Goal: Information Seeking & Learning: Learn about a topic

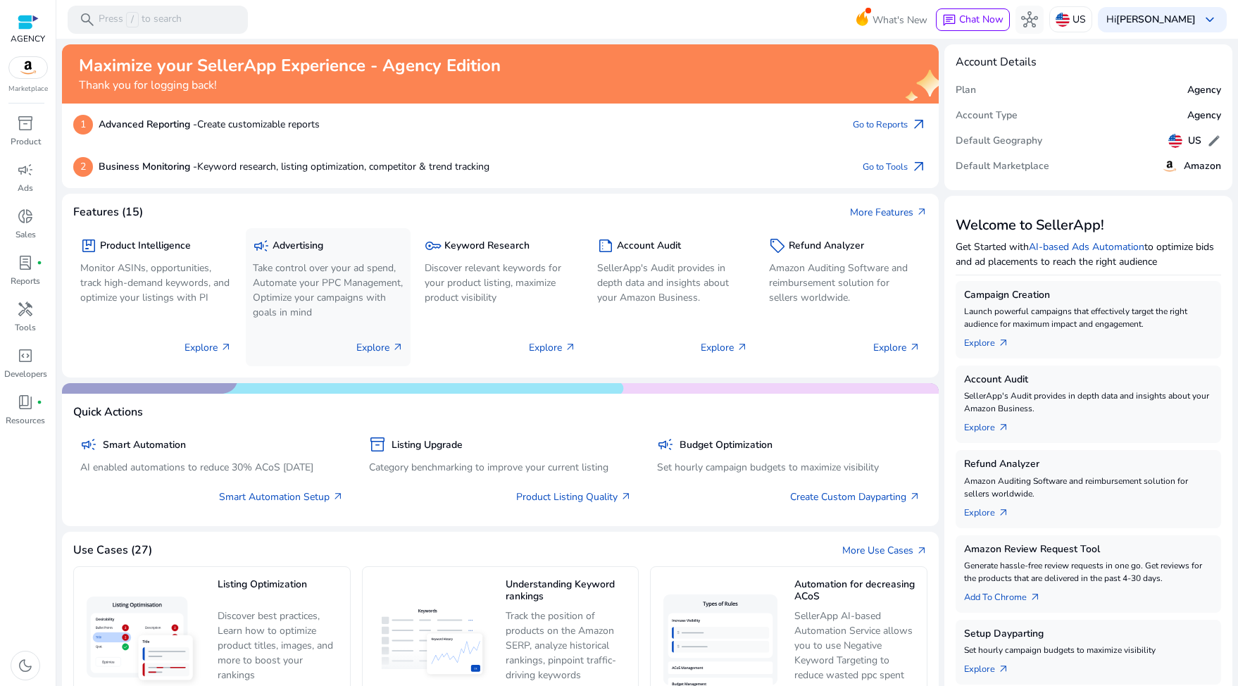
click at [301, 267] on p "Take control over your ad spend, Automate your PPC Management, Optimize your ca…" at bounding box center [328, 290] width 151 height 59
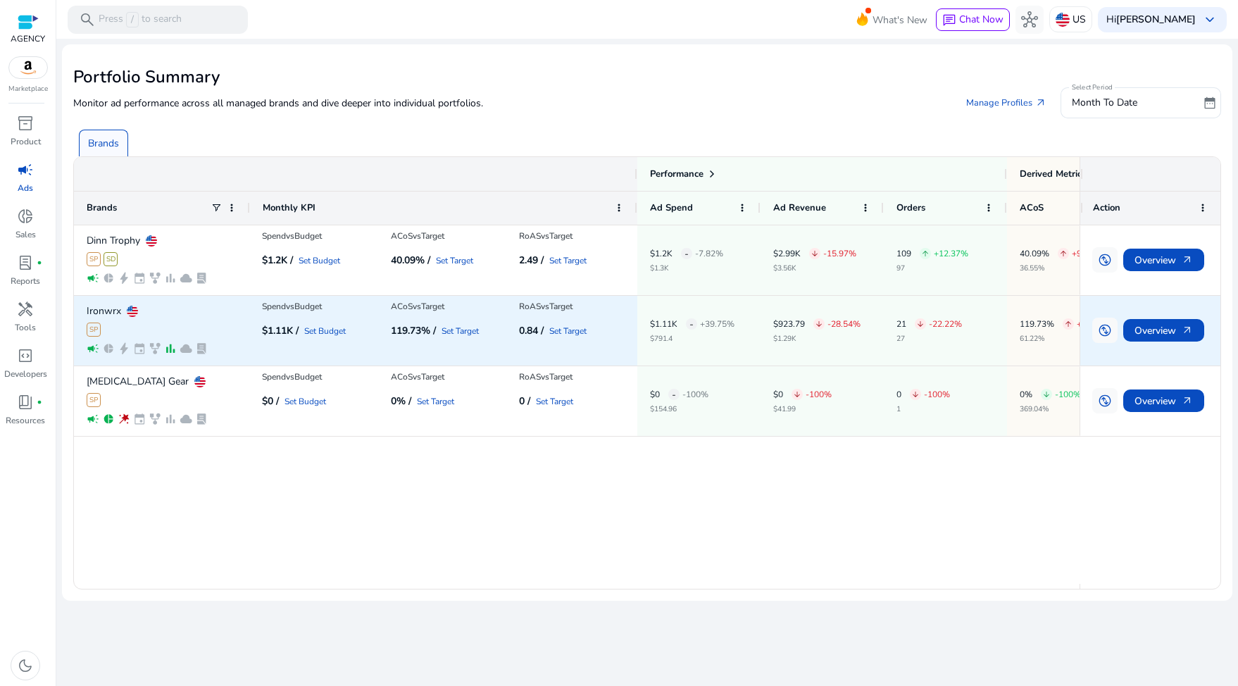
click at [110, 308] on p "Ironwrx" at bounding box center [104, 311] width 35 height 10
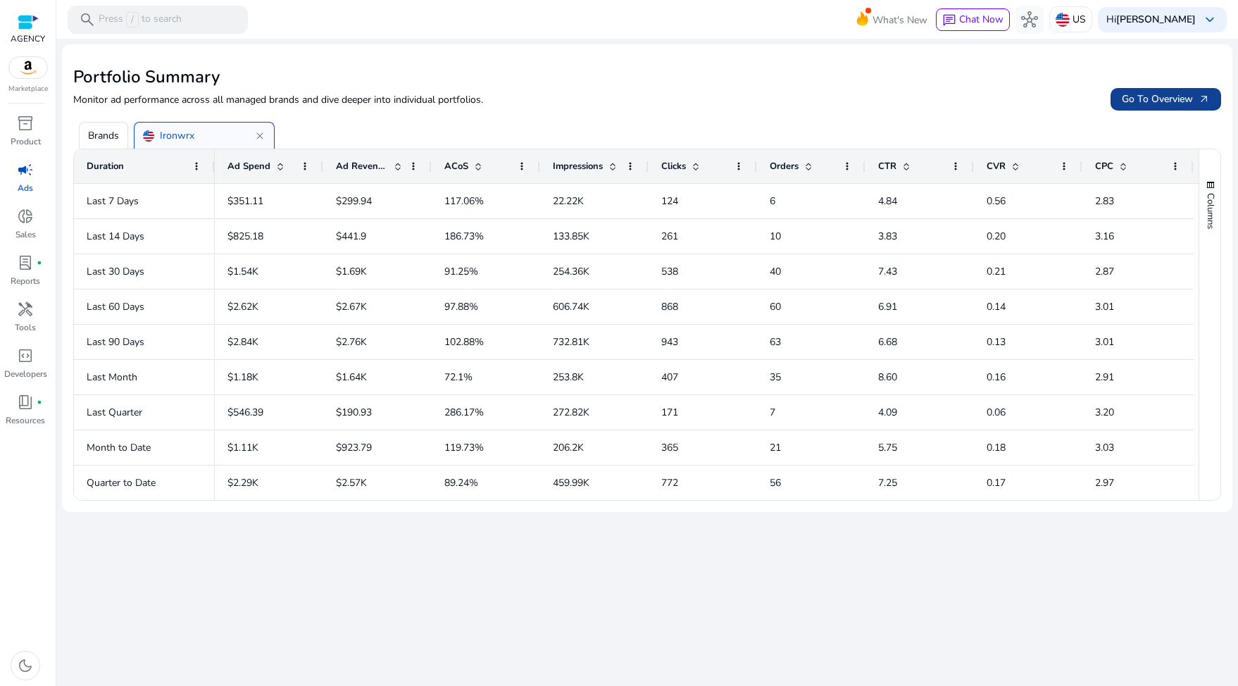
click at [1184, 97] on span "Go To Overview arrow_outward" at bounding box center [1166, 99] width 88 height 15
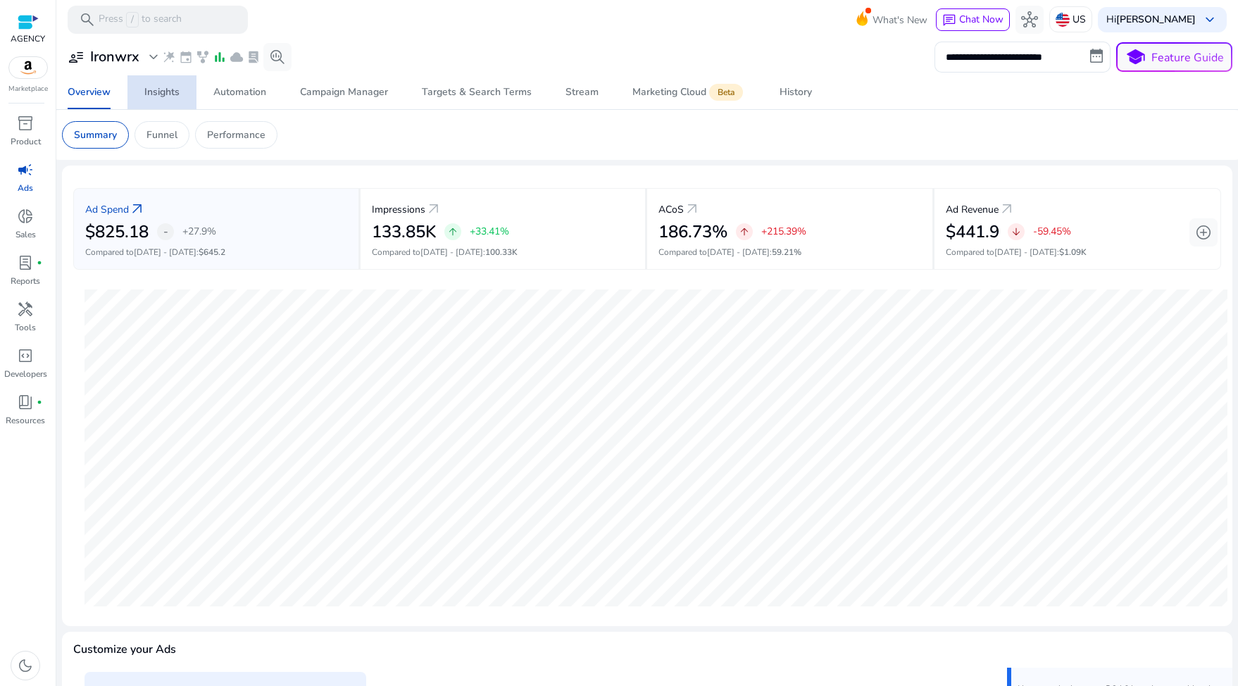
click at [174, 94] on div "Insights" at bounding box center [161, 92] width 35 height 10
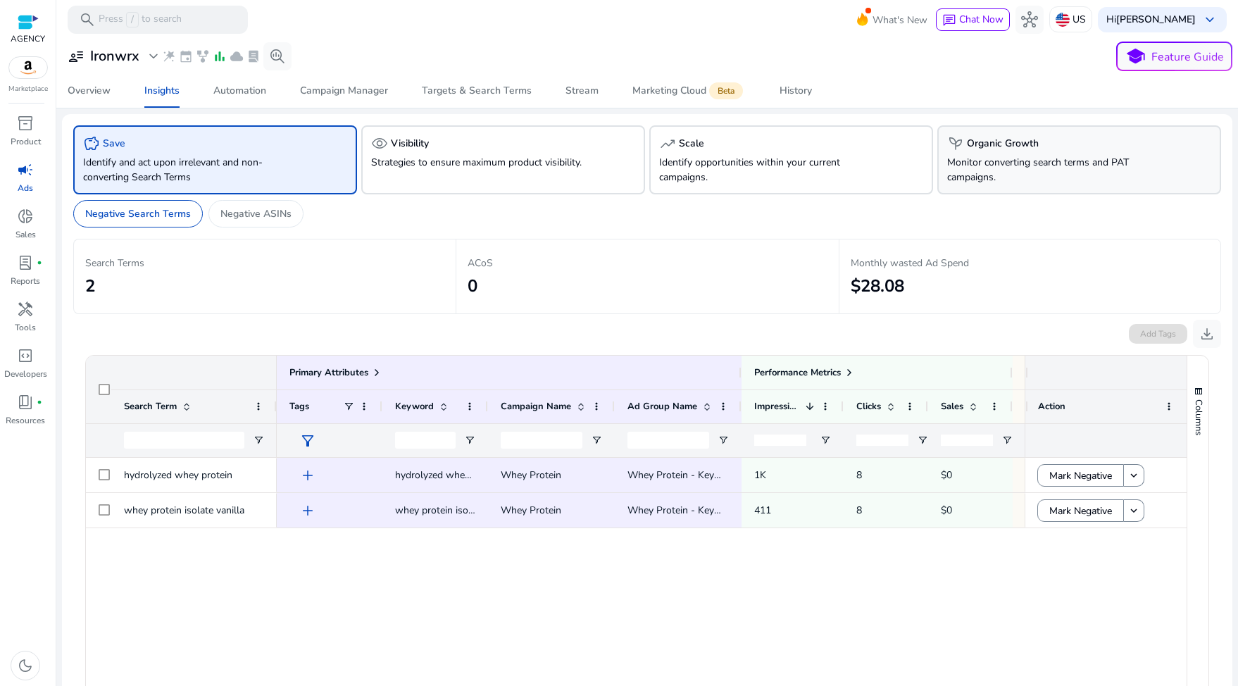
click at [1113, 163] on p "Monitor converting search terms and PAT campaigns." at bounding box center [1057, 170] width 220 height 30
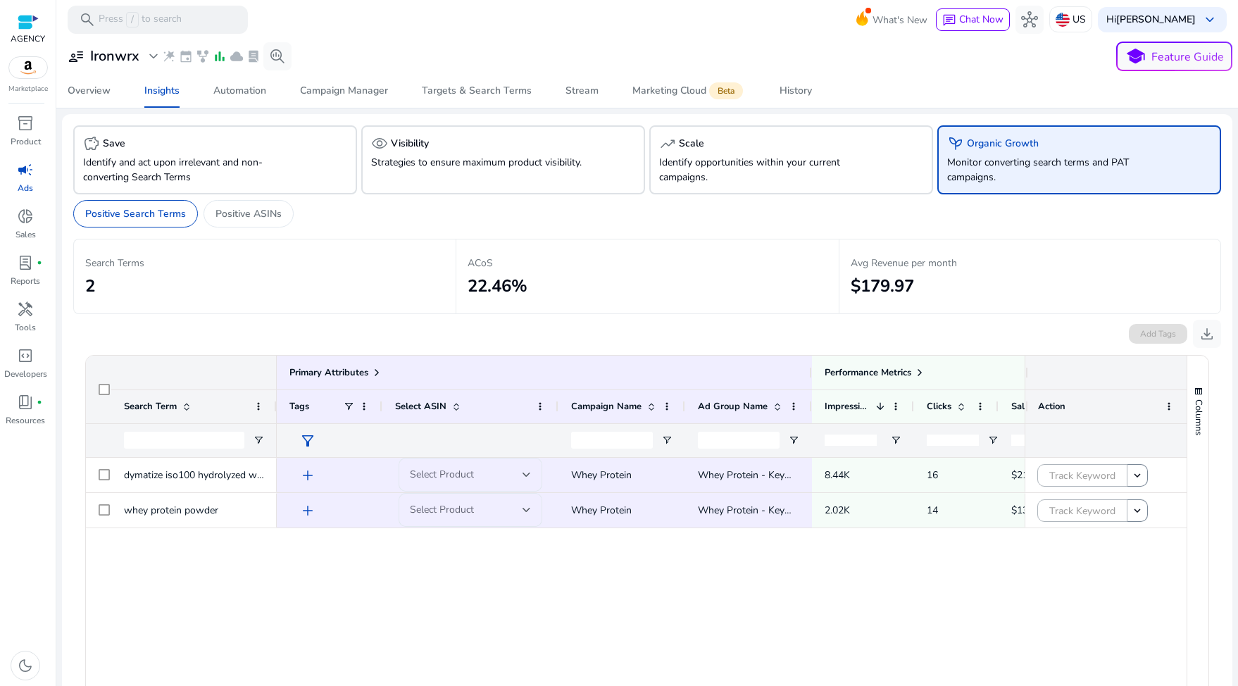
drag, startPoint x: 1008, startPoint y: 175, endPoint x: 965, endPoint y: 143, distance: 53.8
click at [965, 143] on div "psychiatry Organic Growth Monitor converting search terms and PAT campaigns." at bounding box center [1079, 159] width 284 height 69
copy div "Organic Growth Monitor converting search terms and PAT campaigns."
click at [252, 92] on div "Automation" at bounding box center [239, 91] width 53 height 10
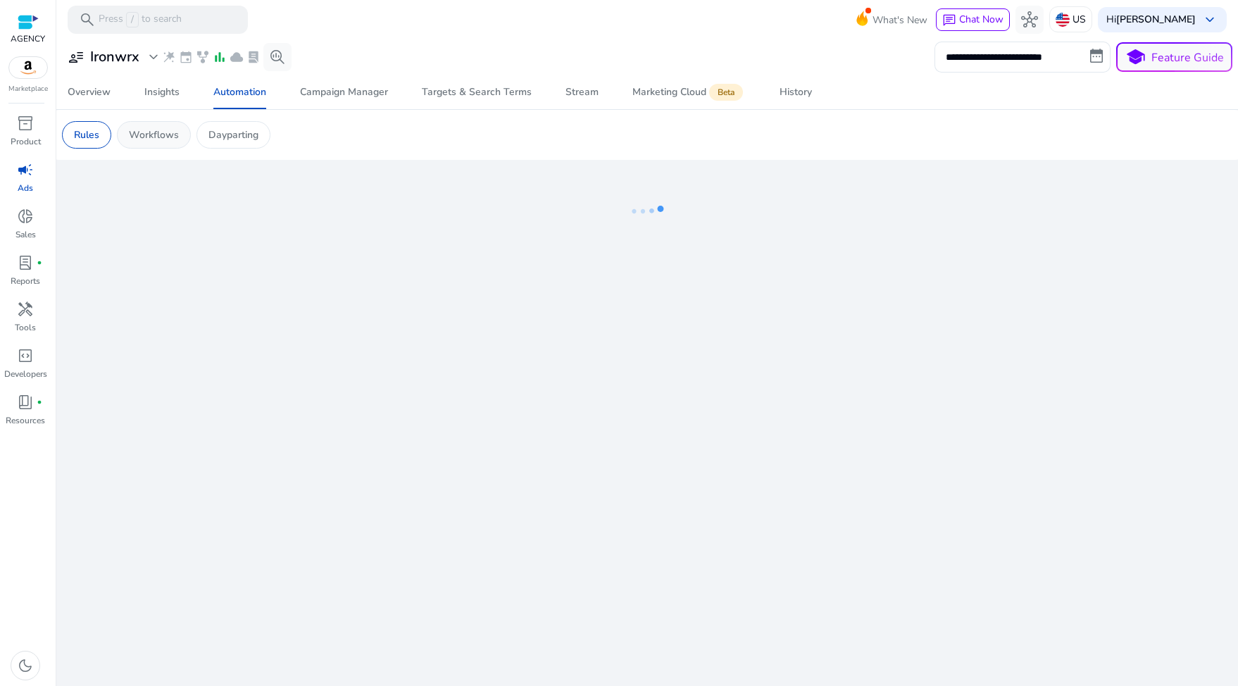
click at [174, 137] on p "Workflows" at bounding box center [154, 134] width 50 height 15
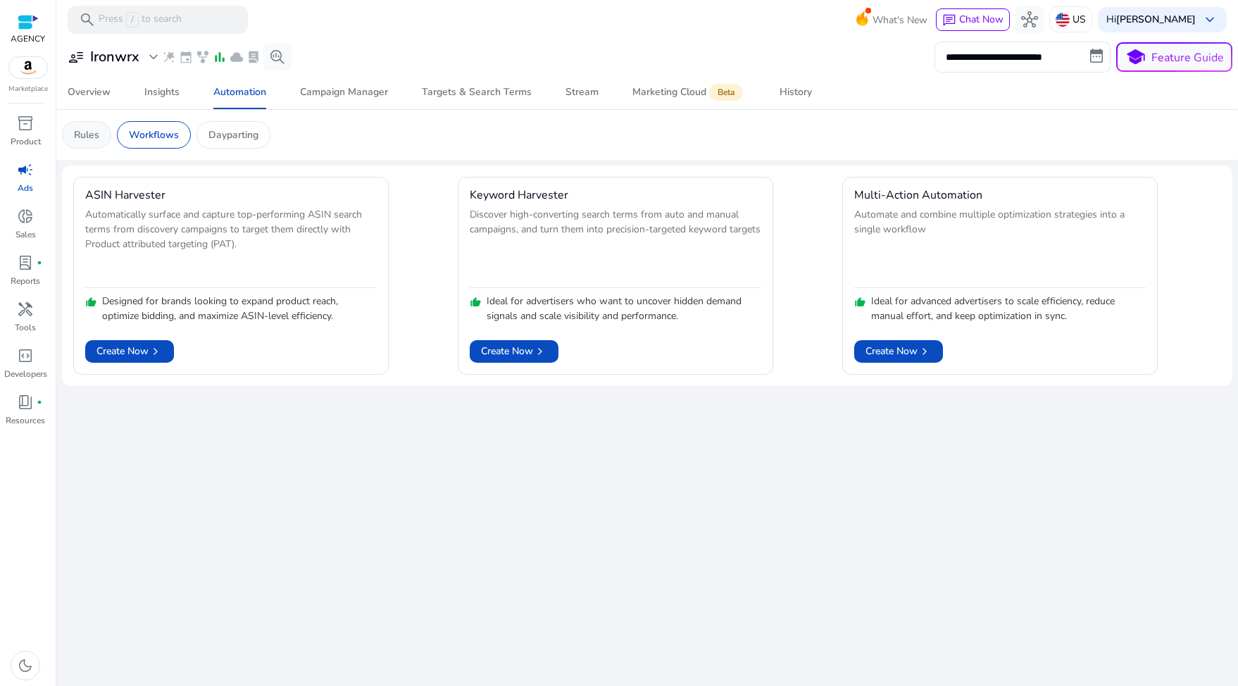
click at [96, 132] on p "Rules" at bounding box center [86, 134] width 25 height 15
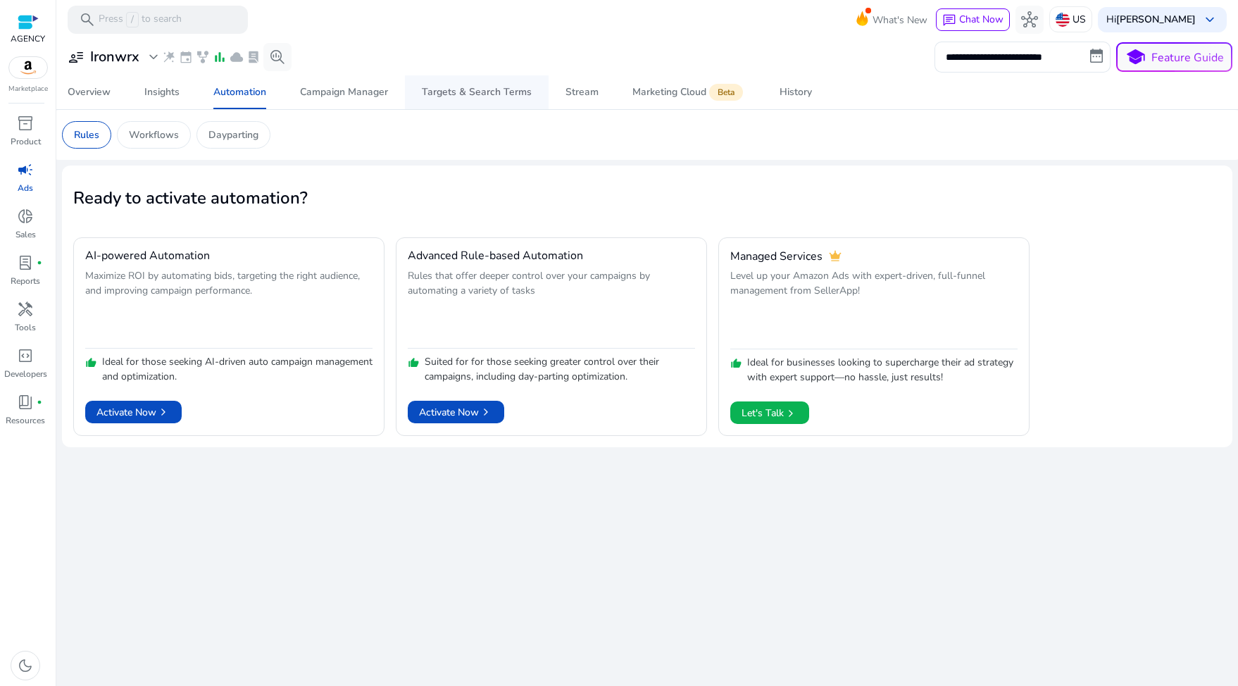
click at [439, 92] on div "Targets & Search Terms" at bounding box center [477, 92] width 110 height 10
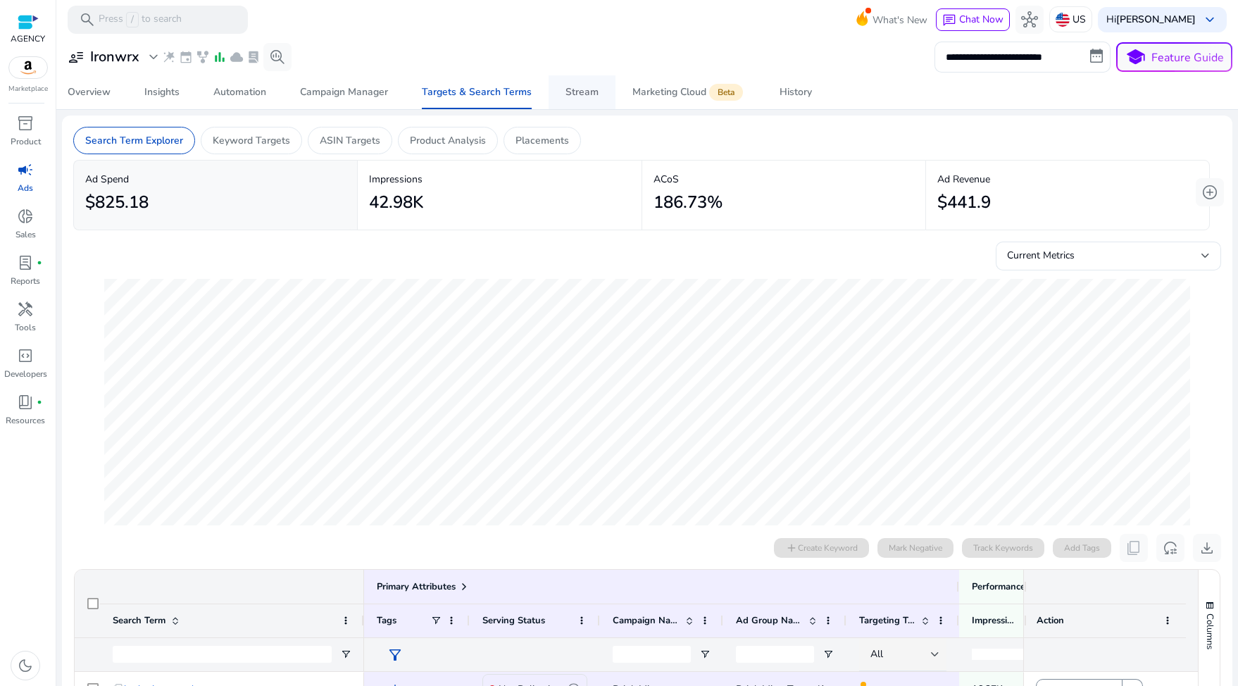
click at [592, 92] on div "Stream" at bounding box center [581, 92] width 33 height 10
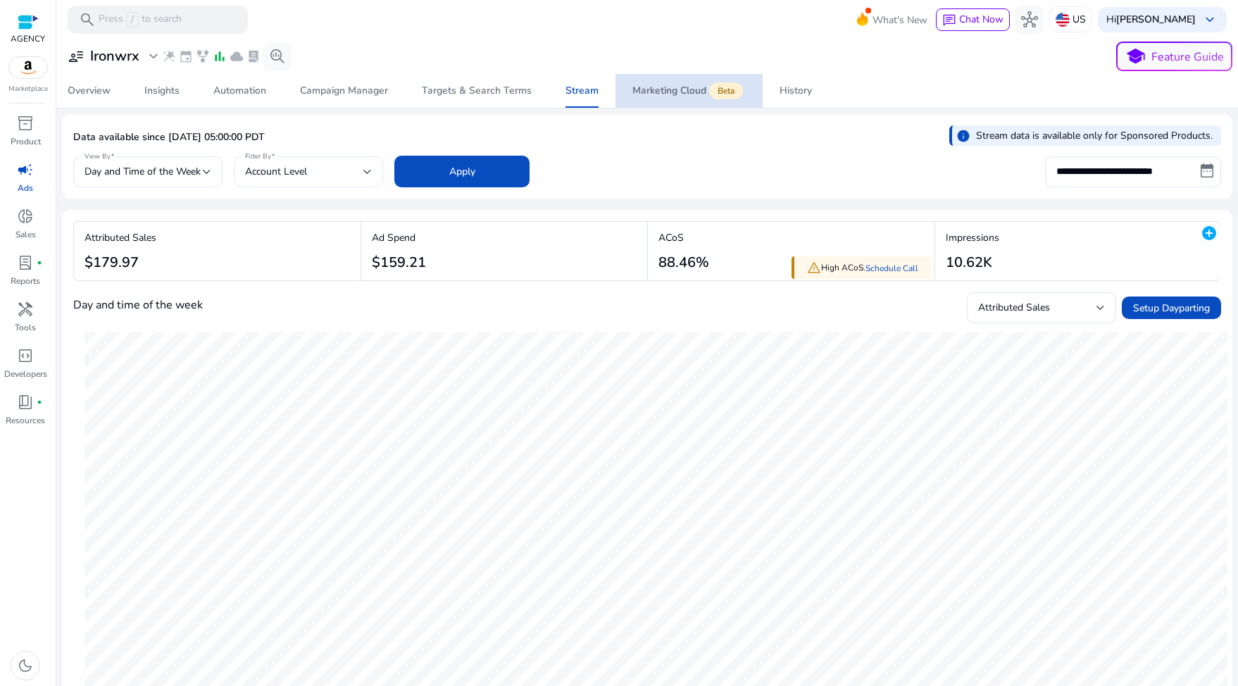
click at [649, 92] on div "Marketing Cloud Beta" at bounding box center [688, 90] width 113 height 11
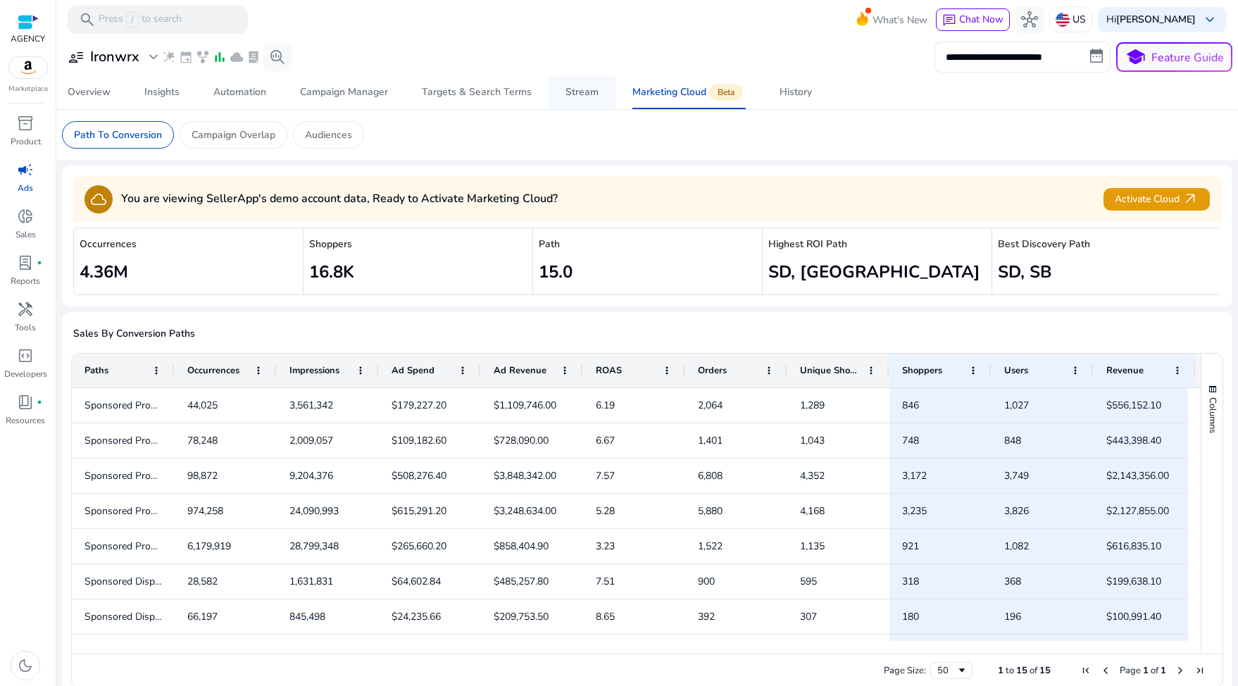
click at [581, 90] on div "Stream" at bounding box center [581, 92] width 33 height 10
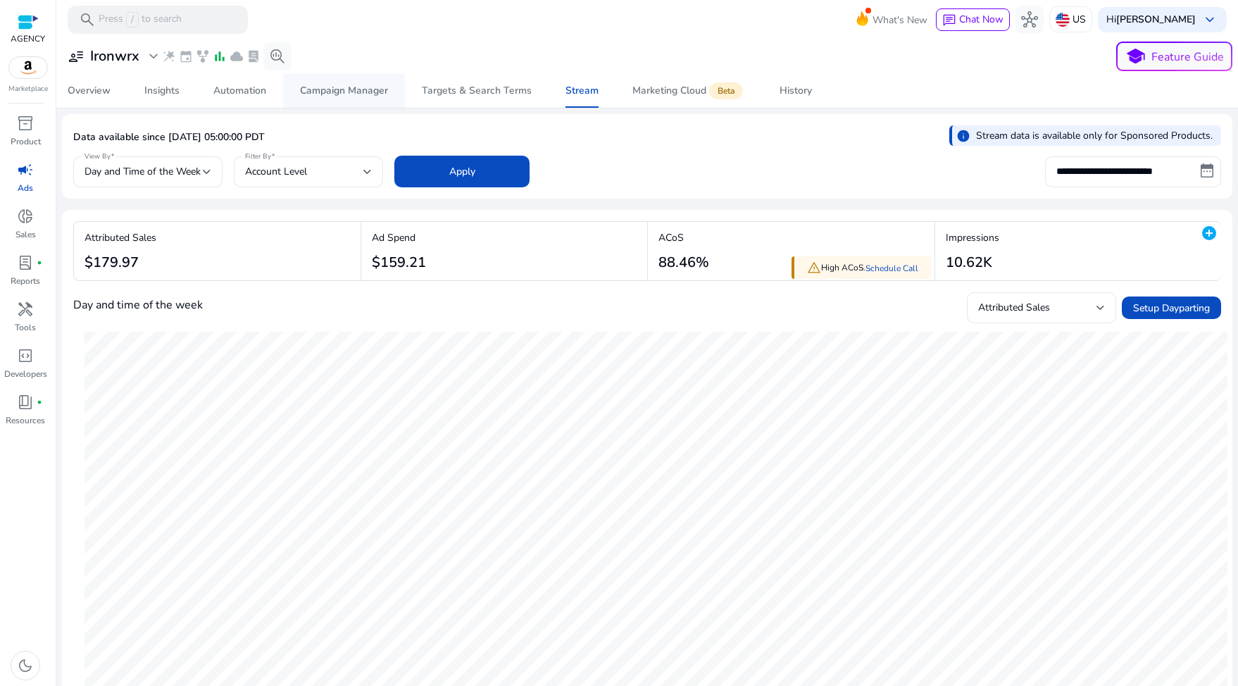
click at [361, 92] on div "Campaign Manager" at bounding box center [344, 91] width 88 height 10
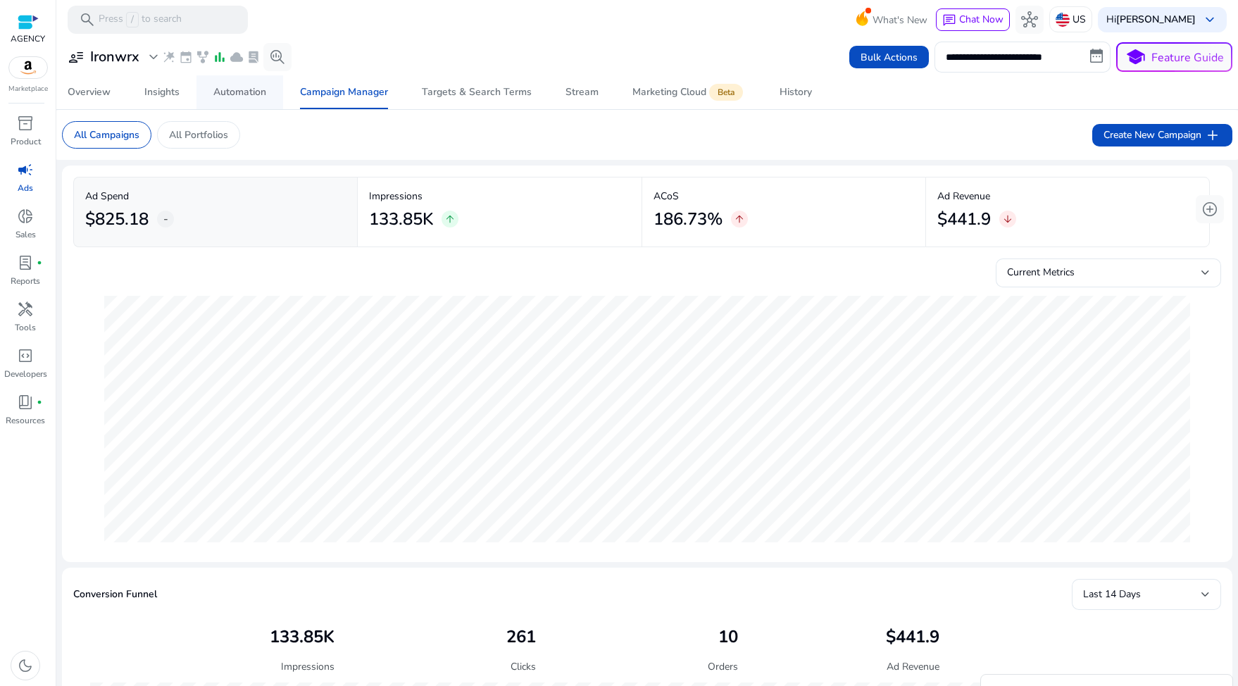
click at [243, 104] on span "Automation" at bounding box center [239, 92] width 53 height 34
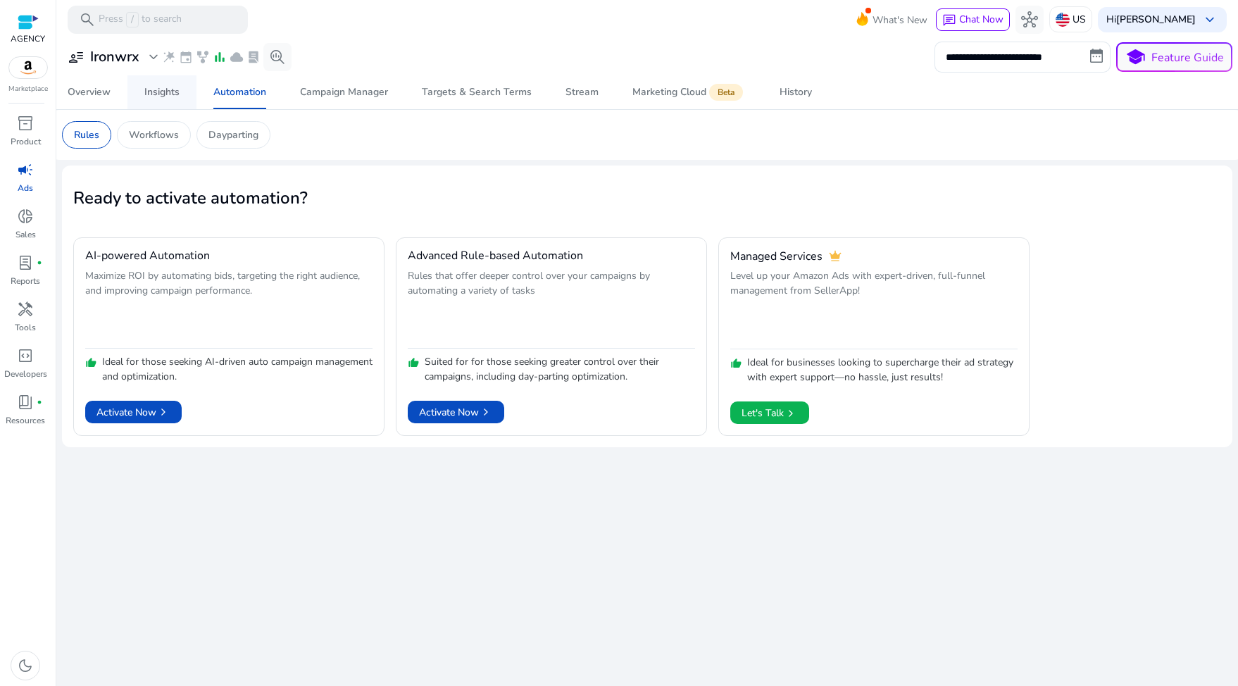
click at [169, 92] on div "Insights" at bounding box center [161, 92] width 35 height 10
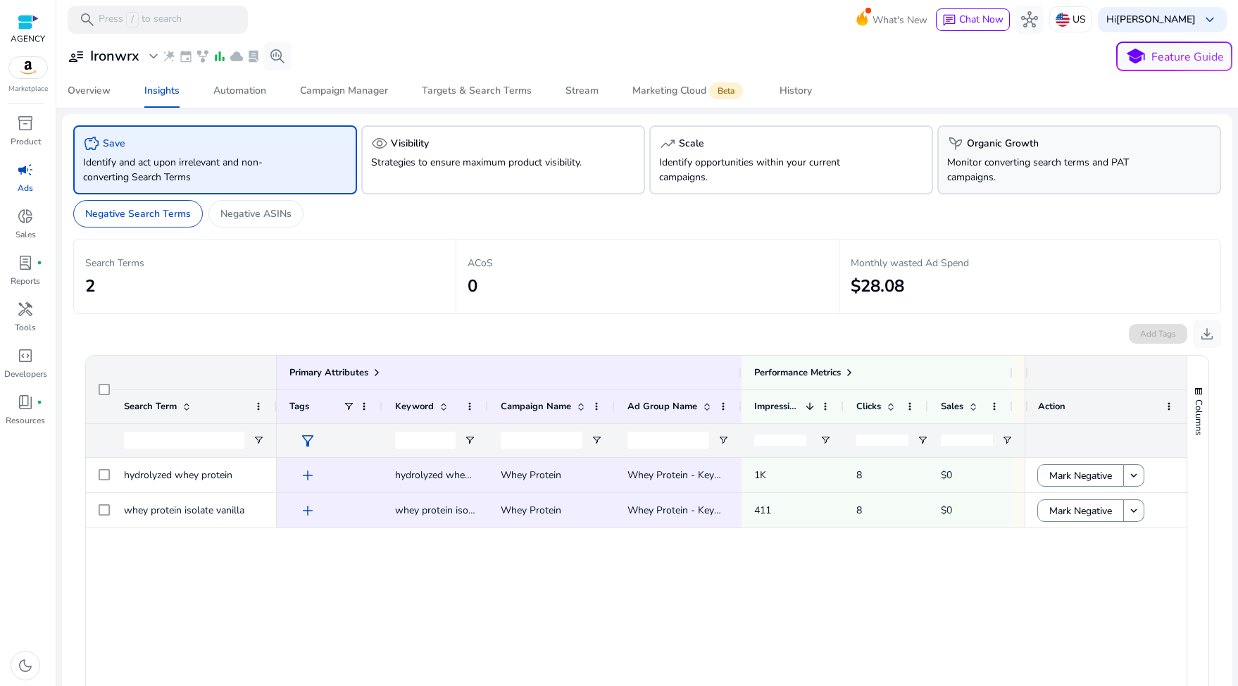
drag, startPoint x: 1002, startPoint y: 180, endPoint x: 967, endPoint y: 140, distance: 52.9
click at [967, 140] on div "psychiatry Organic Growth Monitor converting search terms and PAT campaigns." at bounding box center [1079, 159] width 284 height 69
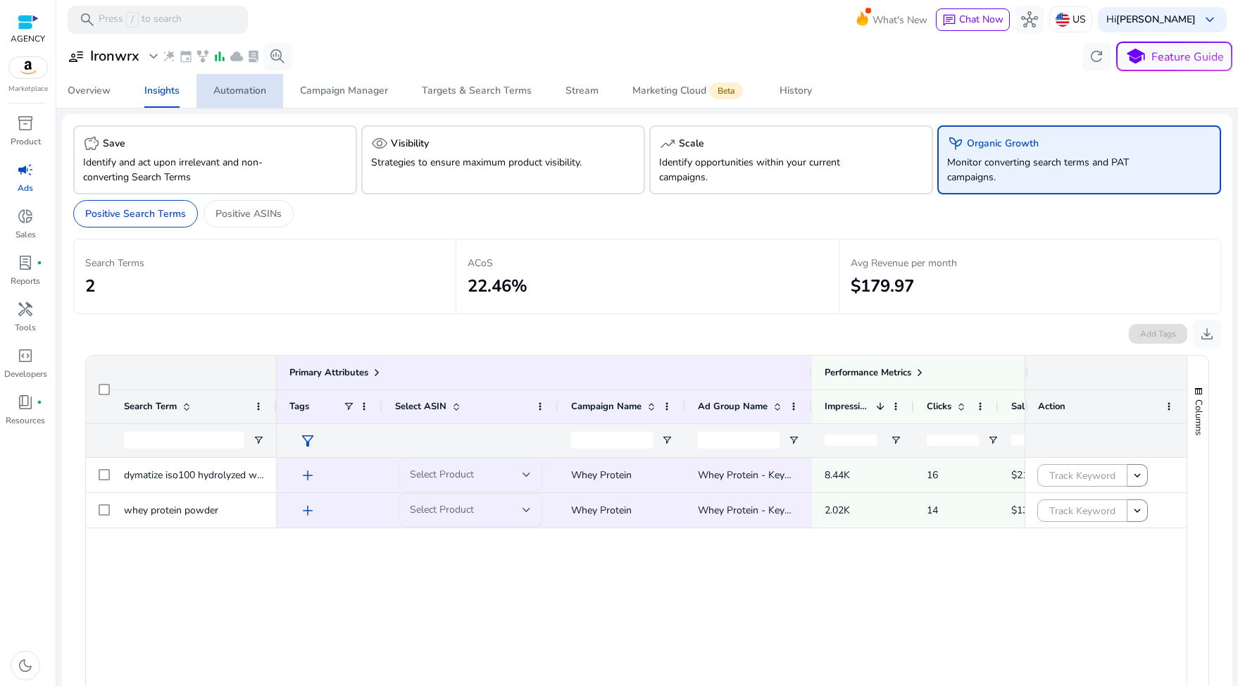
click at [249, 96] on div "Automation" at bounding box center [239, 91] width 53 height 10
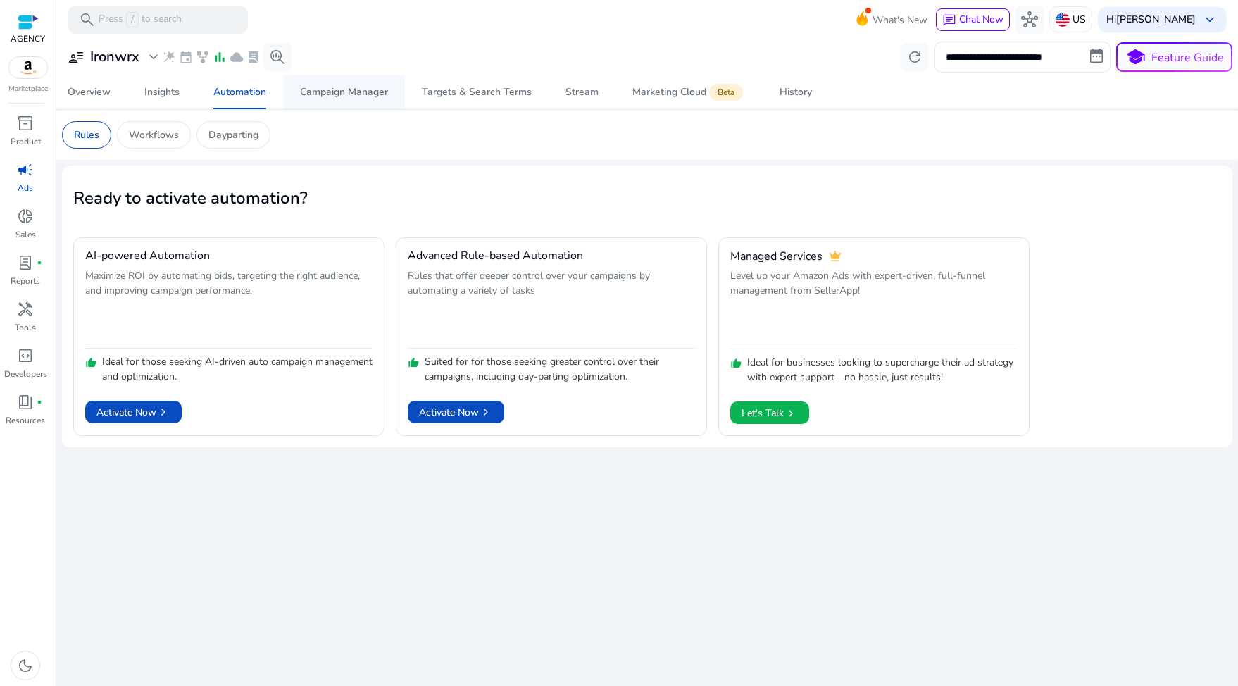
click at [350, 85] on span "Campaign Manager" at bounding box center [344, 92] width 88 height 34
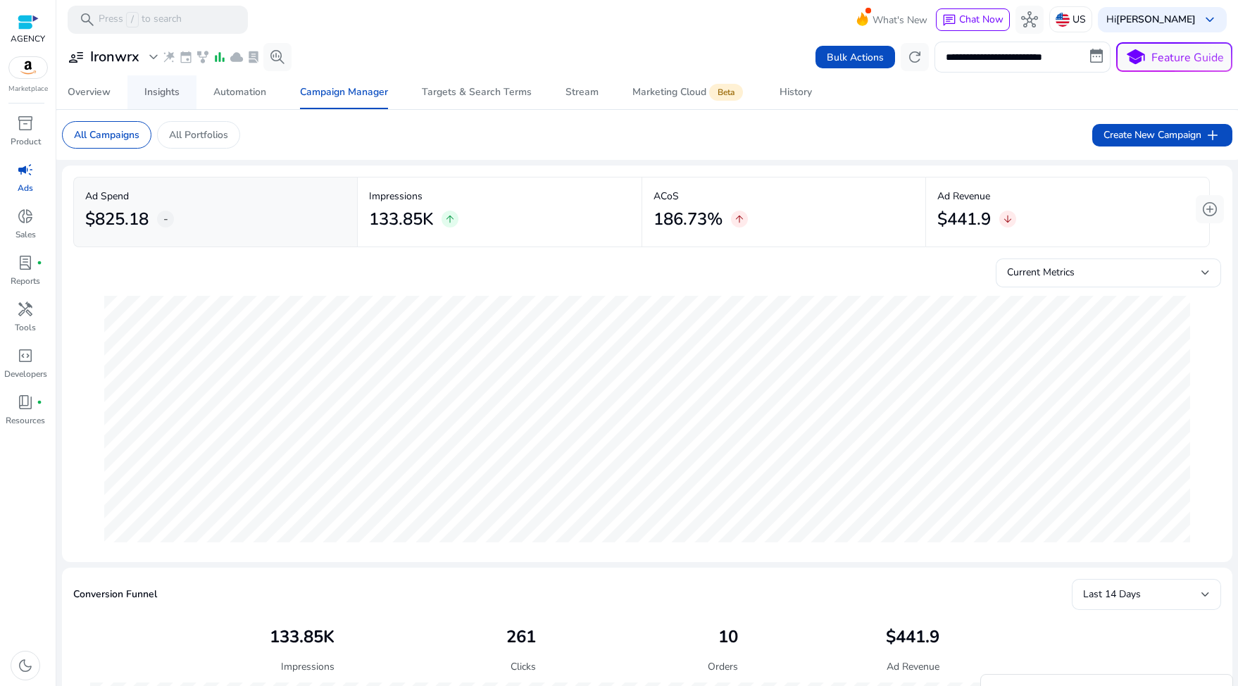
click at [165, 87] on div "Insights" at bounding box center [161, 92] width 35 height 10
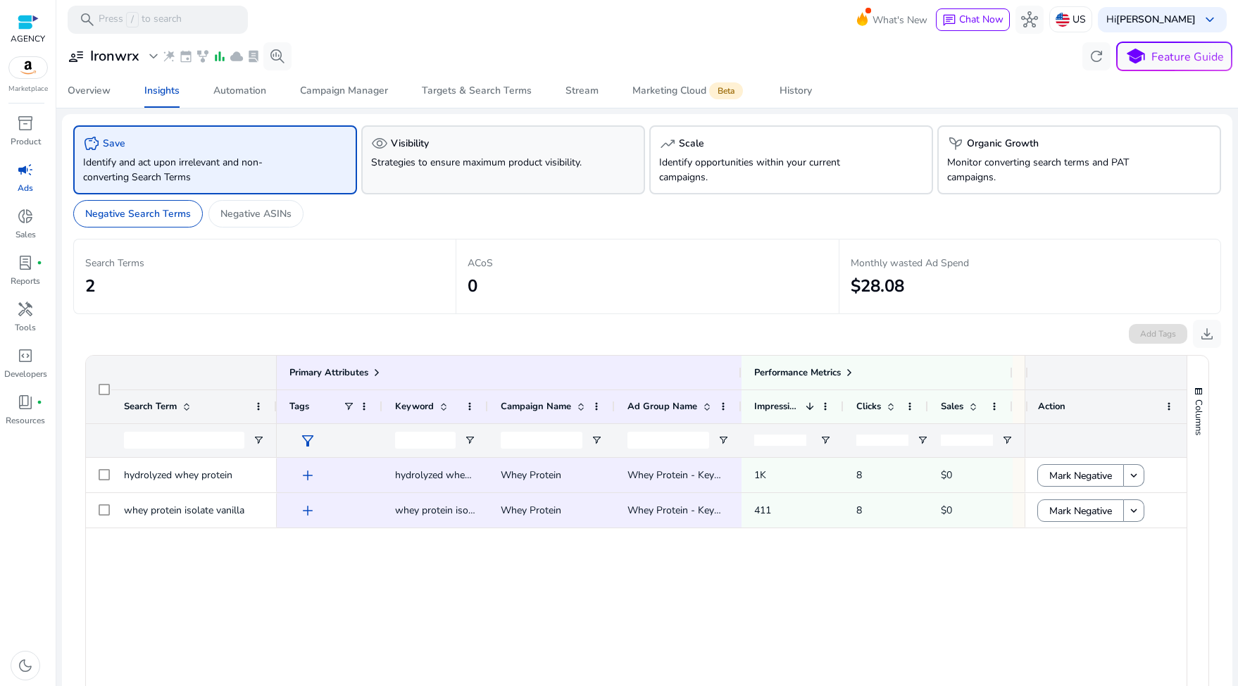
click at [408, 149] on h5 "Visibility" at bounding box center [410, 144] width 38 height 12
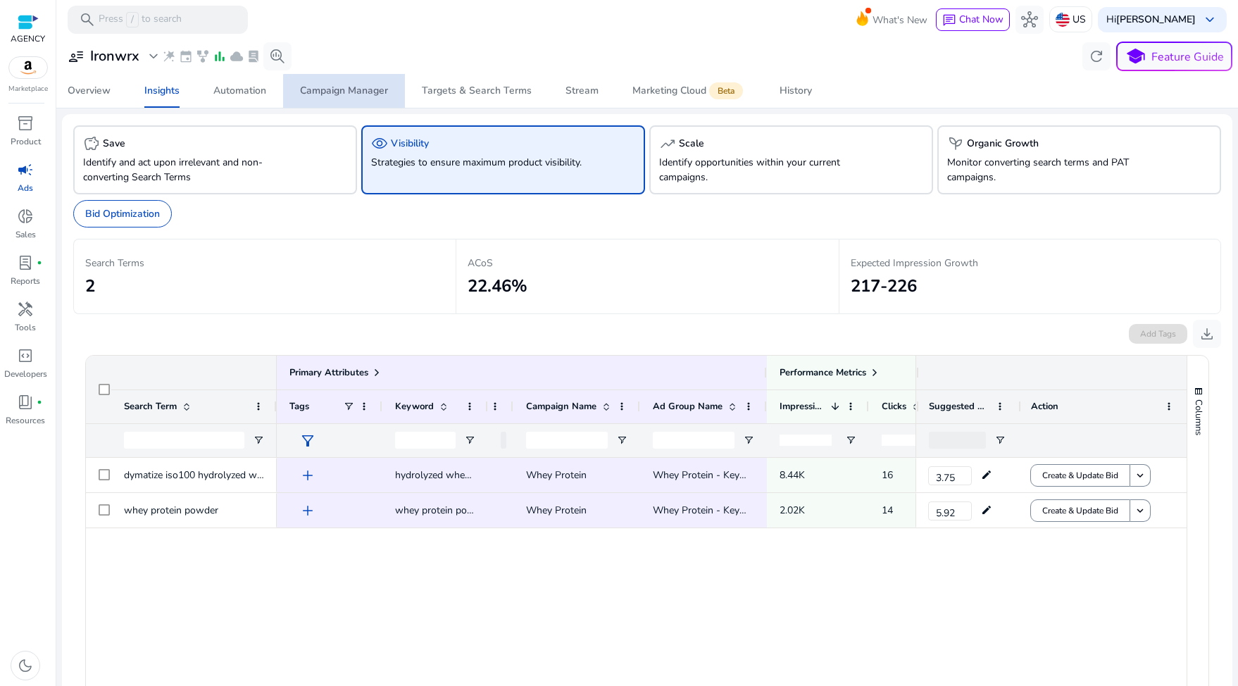
click at [356, 93] on div "Campaign Manager" at bounding box center [344, 91] width 88 height 10
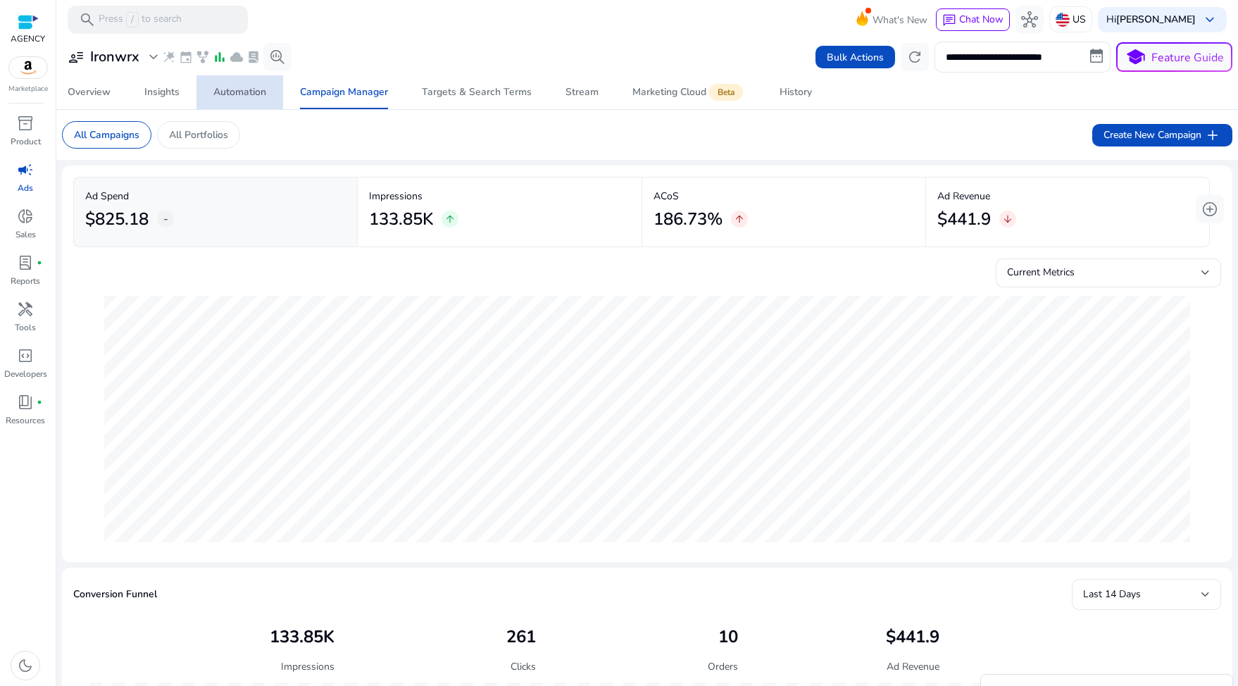
click at [243, 89] on div "Automation" at bounding box center [239, 92] width 53 height 10
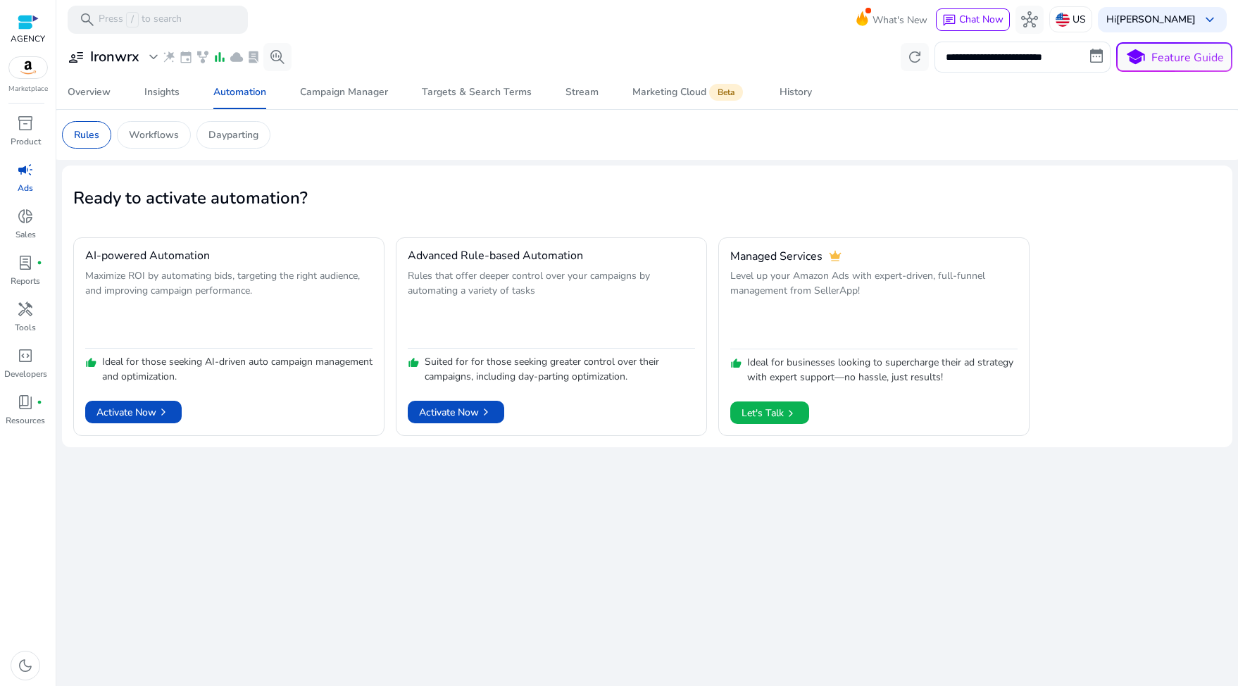
click at [192, 135] on div "Rules Workflows Dayparting" at bounding box center [166, 134] width 208 height 27
click at [175, 134] on p "Workflows" at bounding box center [154, 134] width 50 height 15
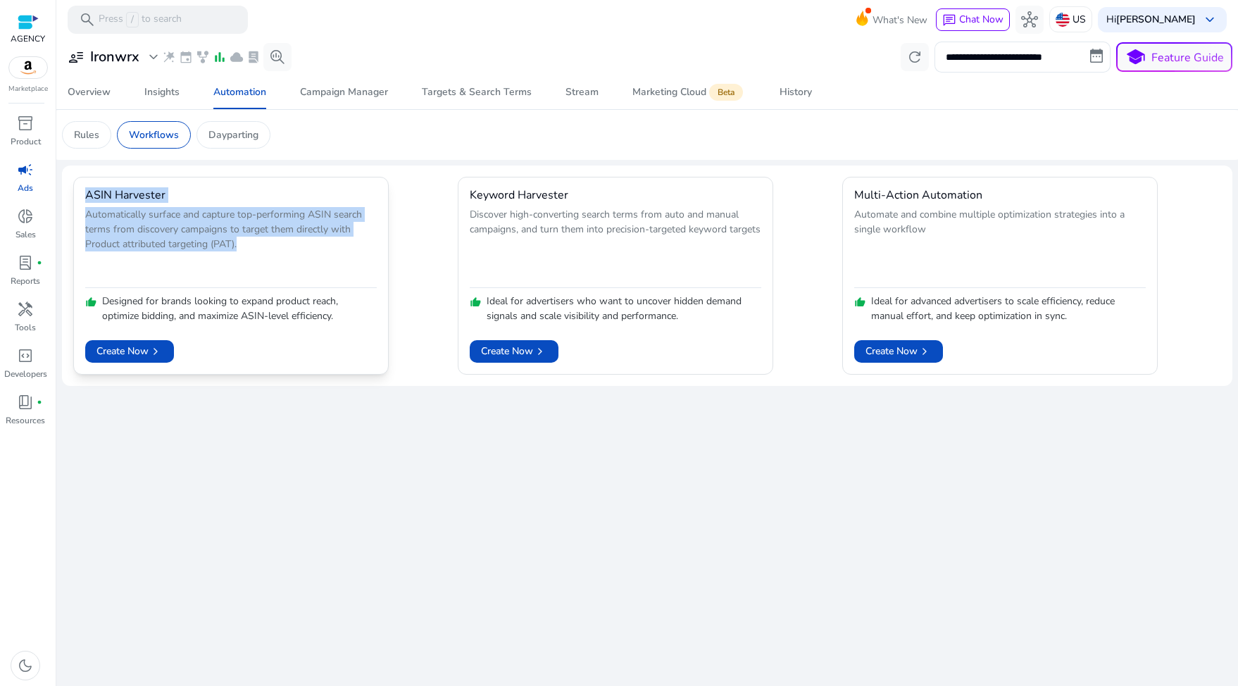
drag, startPoint x: 238, startPoint y: 242, endPoint x: 87, endPoint y: 194, distance: 157.9
click at [87, 194] on mat-card "ASIN Harvester Automatically surface and capture top-performing ASIN search ter…" at bounding box center [230, 276] width 315 height 198
copy mat-card "ASIN Harvester Automatically surface and capture top-performing ASIN search ter…"
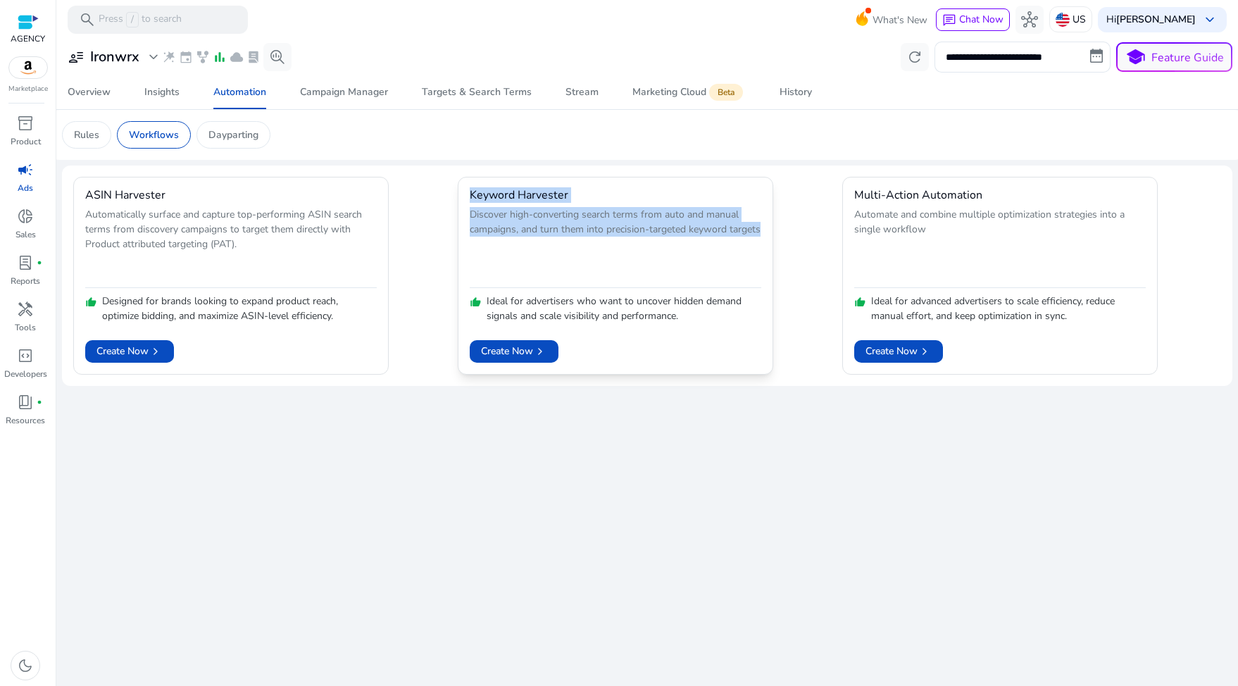
drag, startPoint x: 472, startPoint y: 194, endPoint x: 545, endPoint y: 252, distance: 93.7
click at [545, 252] on mat-card "Keyword Harvester Discover high-converting search terms from auto and manual ca…" at bounding box center [615, 276] width 315 height 198
copy mat-card "Keyword Harvester Discover high-converting search terms from auto and manual ca…"
click at [633, 91] on div "Marketing Cloud Beta" at bounding box center [688, 92] width 113 height 11
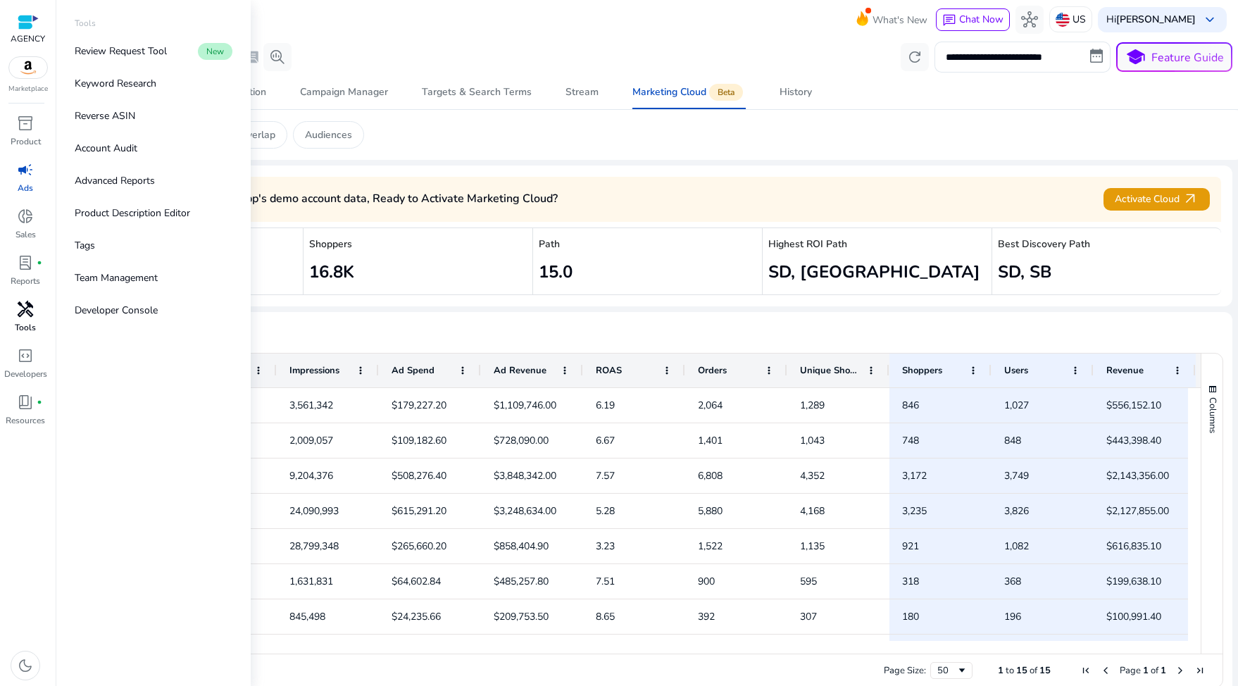
click at [20, 306] on span "handyman" at bounding box center [25, 309] width 17 height 17
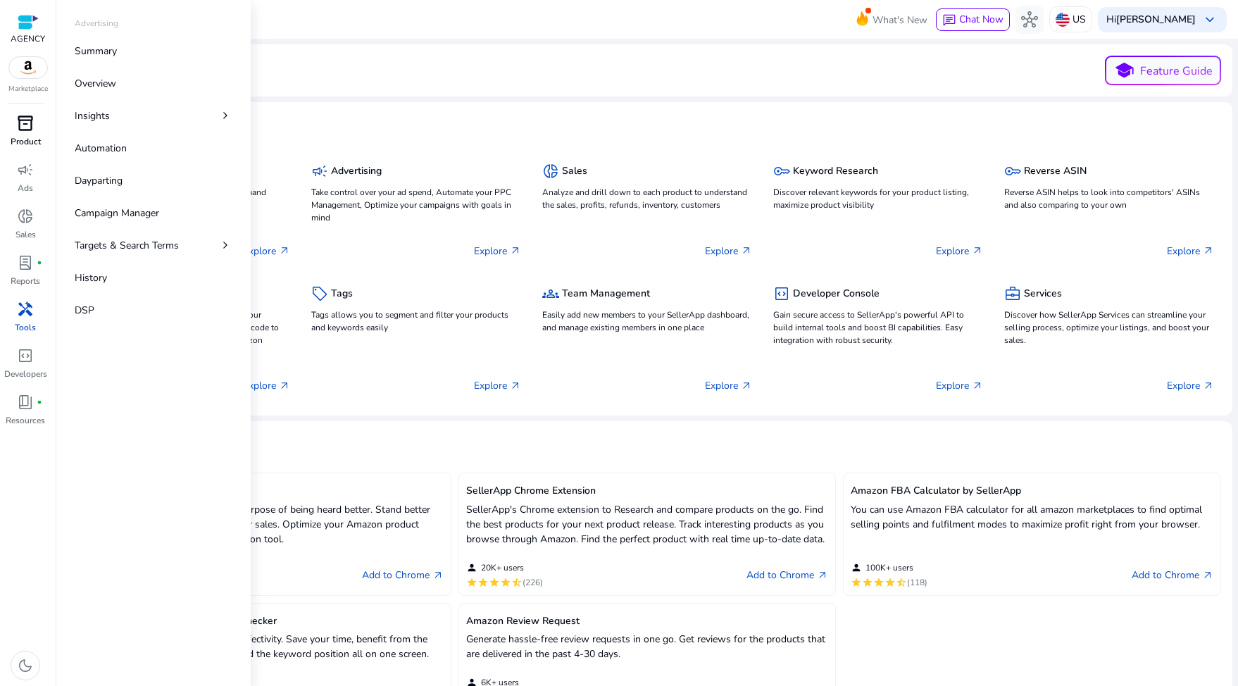
click at [34, 121] on div "inventory_2" at bounding box center [25, 123] width 39 height 23
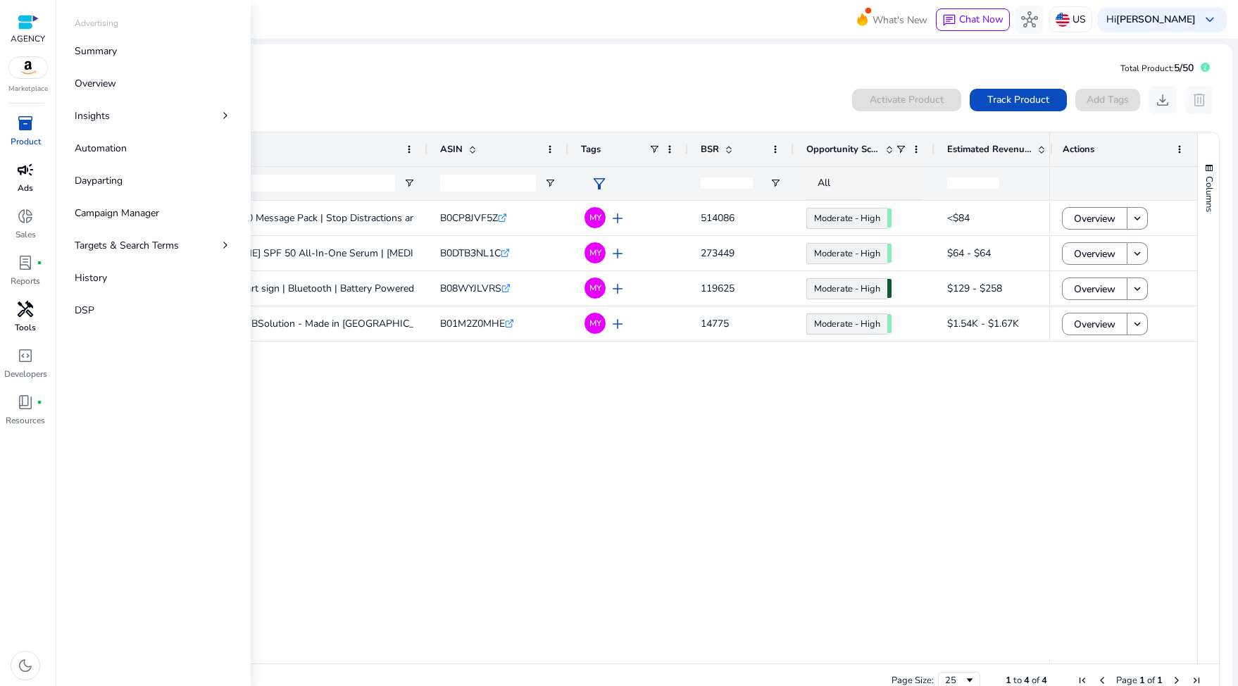
click at [25, 172] on span "campaign" at bounding box center [25, 169] width 17 height 17
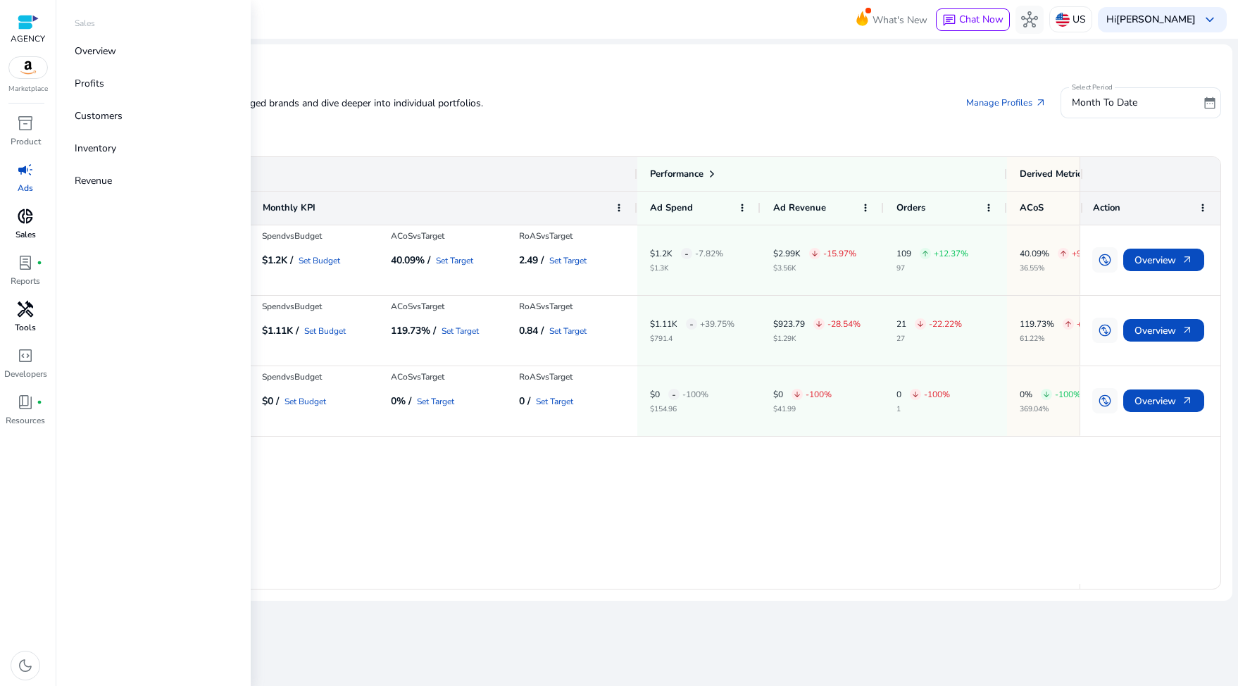
click at [23, 221] on span "donut_small" at bounding box center [25, 216] width 17 height 17
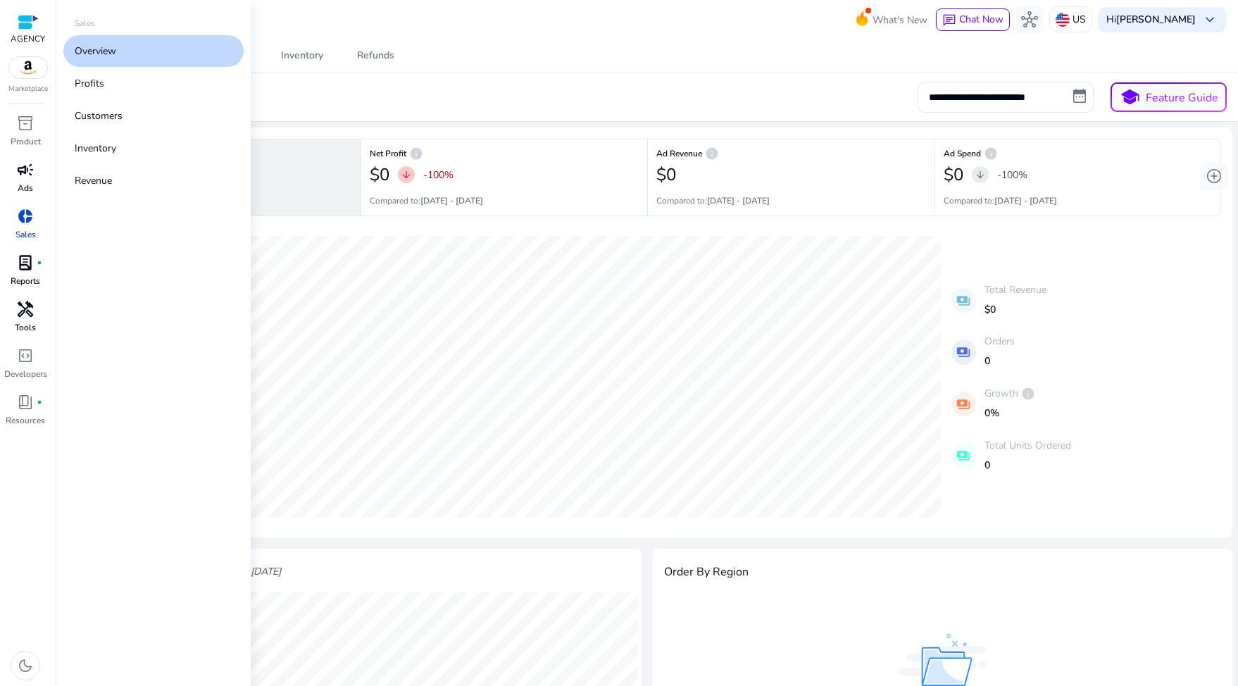
click at [23, 275] on p "Reports" at bounding box center [26, 281] width 30 height 13
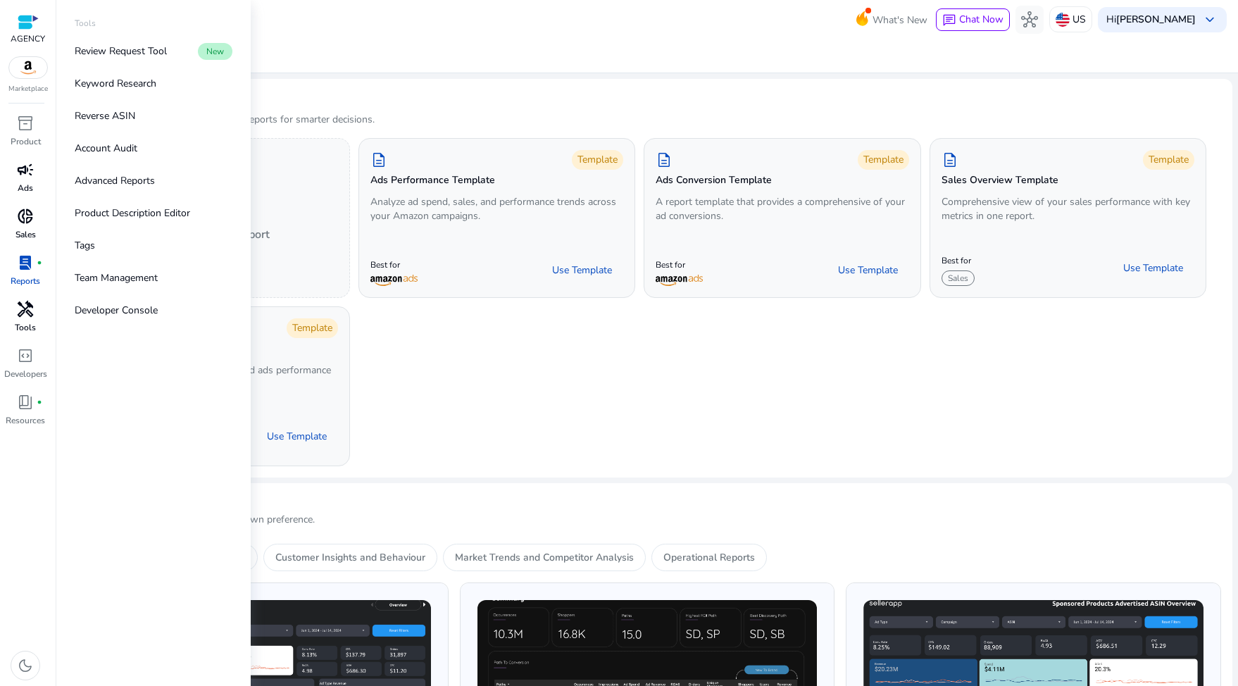
click at [28, 307] on span "handyman" at bounding box center [25, 309] width 17 height 17
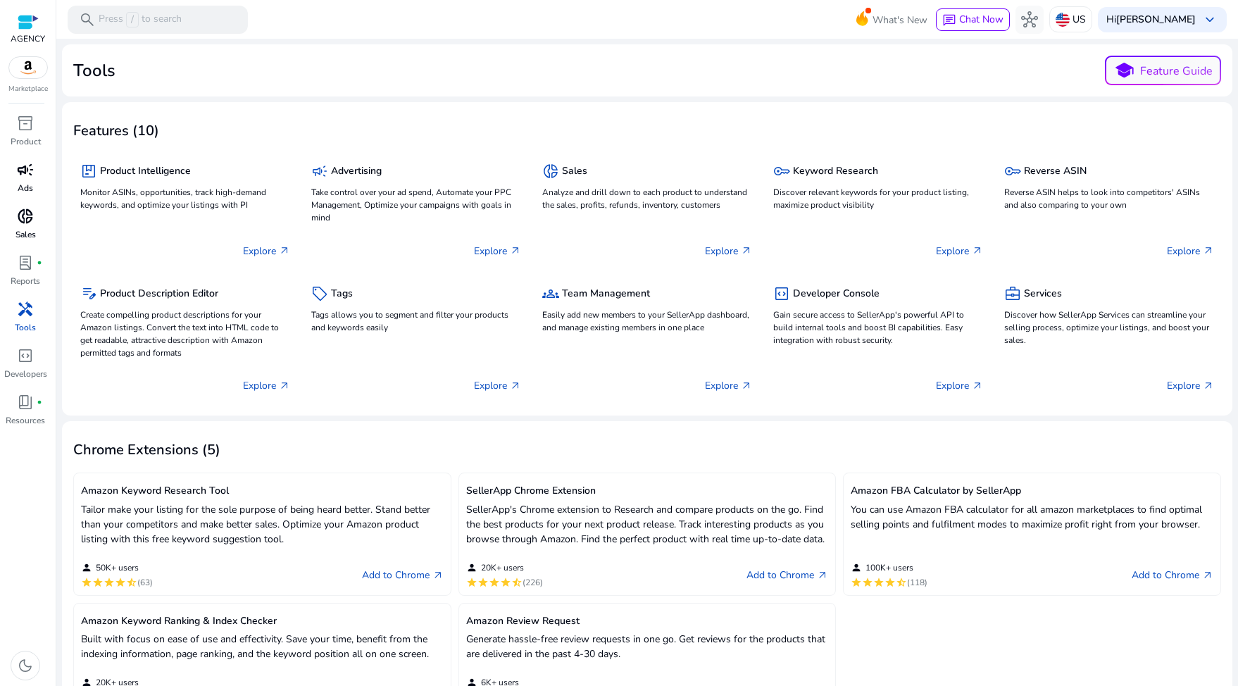
scroll to position [36, 0]
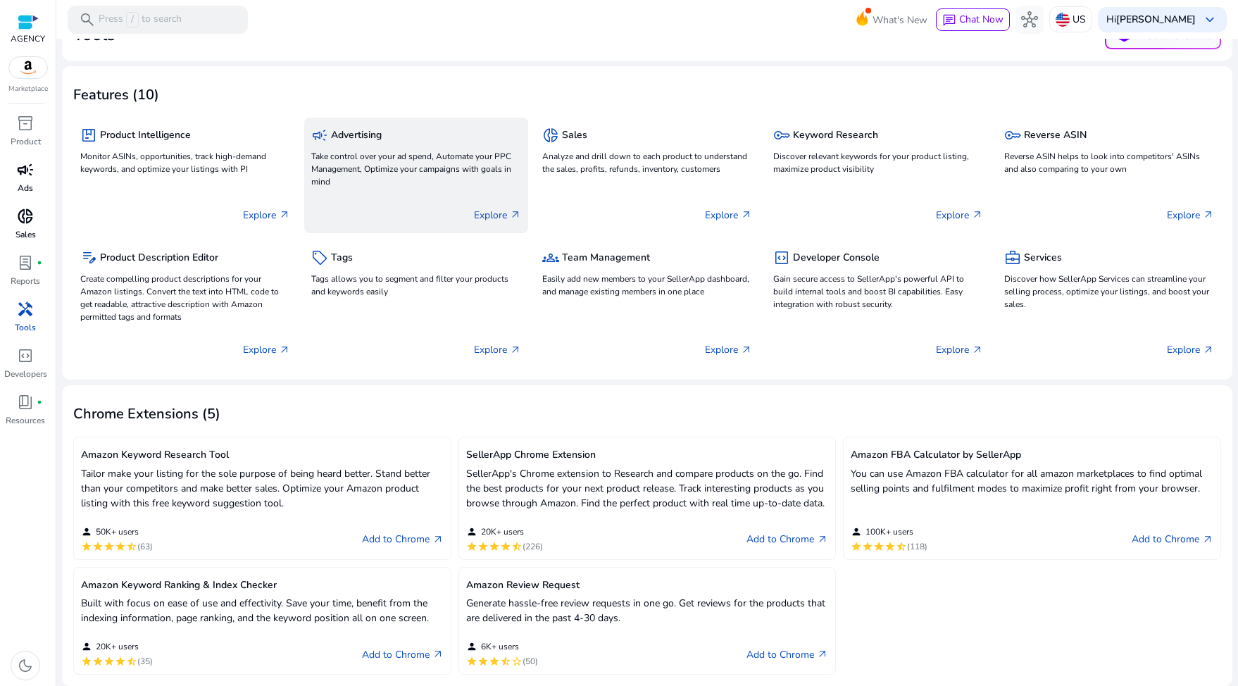
click at [396, 174] on p "Take control over your ad spend, Automate your PPC Management, Optimize your ca…" at bounding box center [416, 169] width 210 height 38
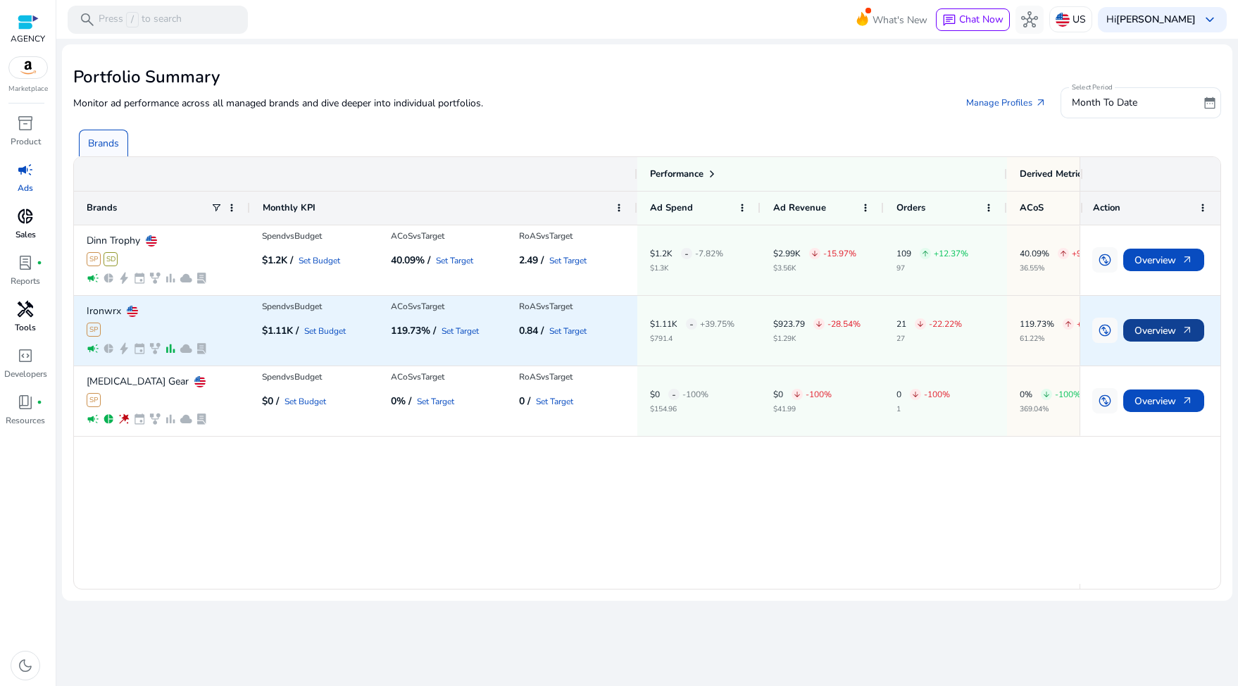
click at [1146, 330] on span "Overview arrow_outward" at bounding box center [1163, 330] width 58 height 29
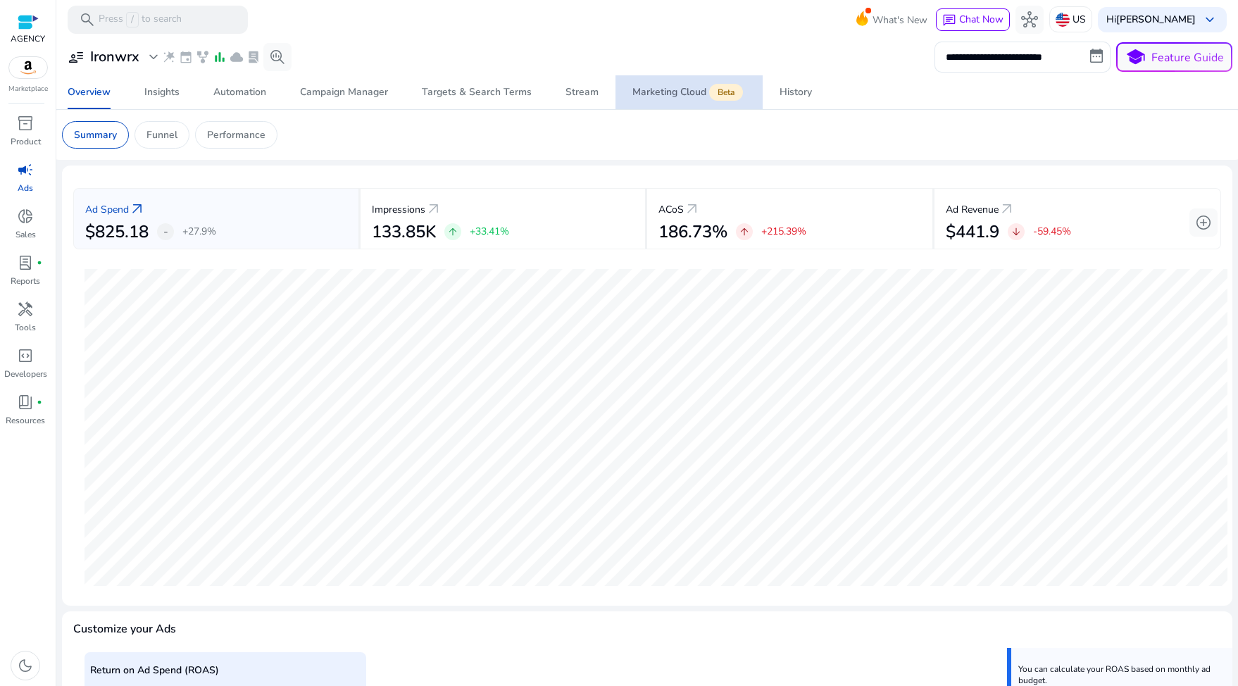
click at [646, 88] on div "Marketing Cloud Beta" at bounding box center [688, 92] width 113 height 11
